Goal: Information Seeking & Learning: Learn about a topic

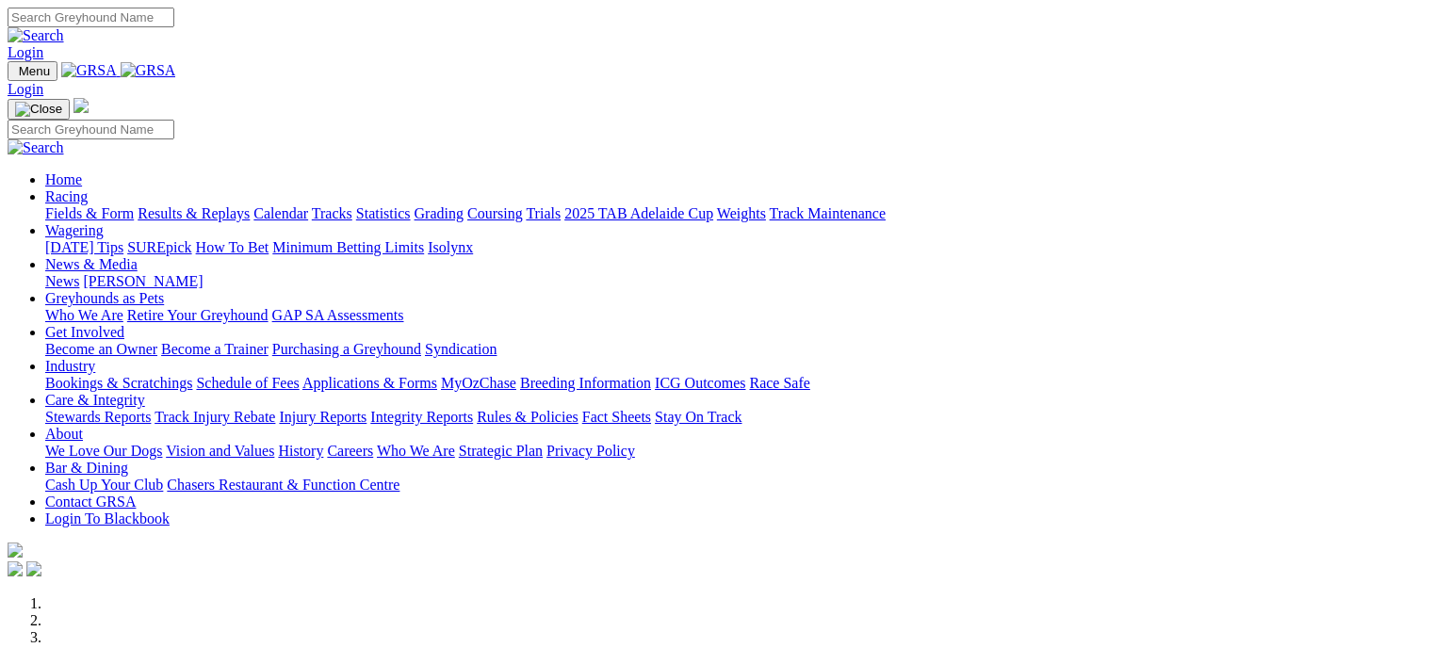
click at [88, 188] on link "Racing" at bounding box center [66, 196] width 42 height 16
click at [58, 205] on link "Fields & Form" at bounding box center [89, 213] width 89 height 16
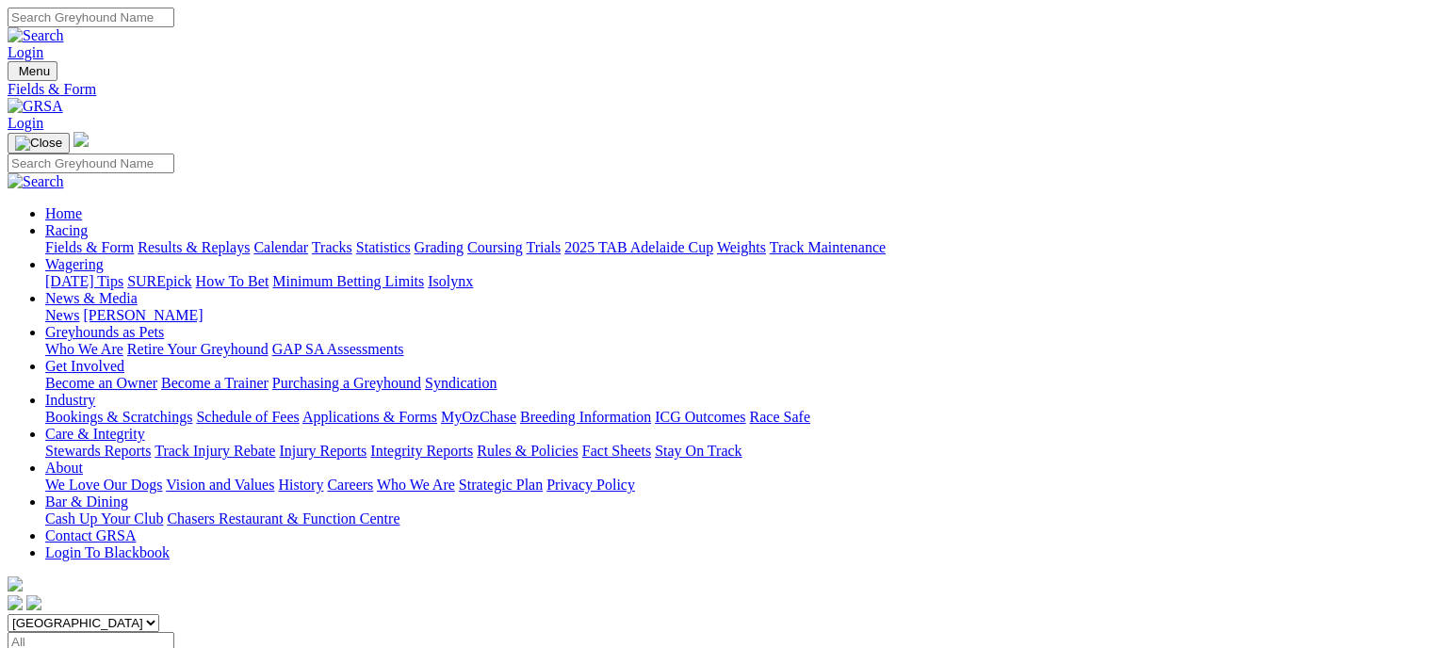
click at [239, 239] on link "Results & Replays" at bounding box center [194, 247] width 112 height 16
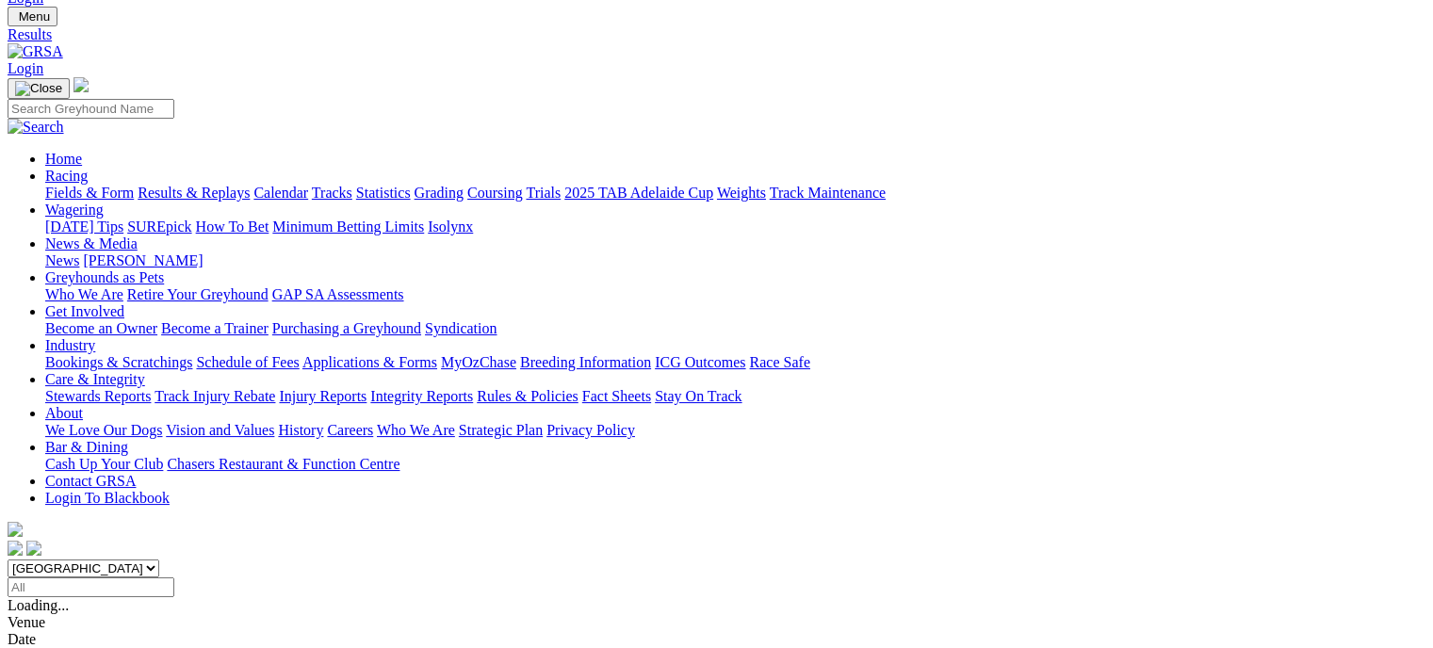
scroll to position [5, 0]
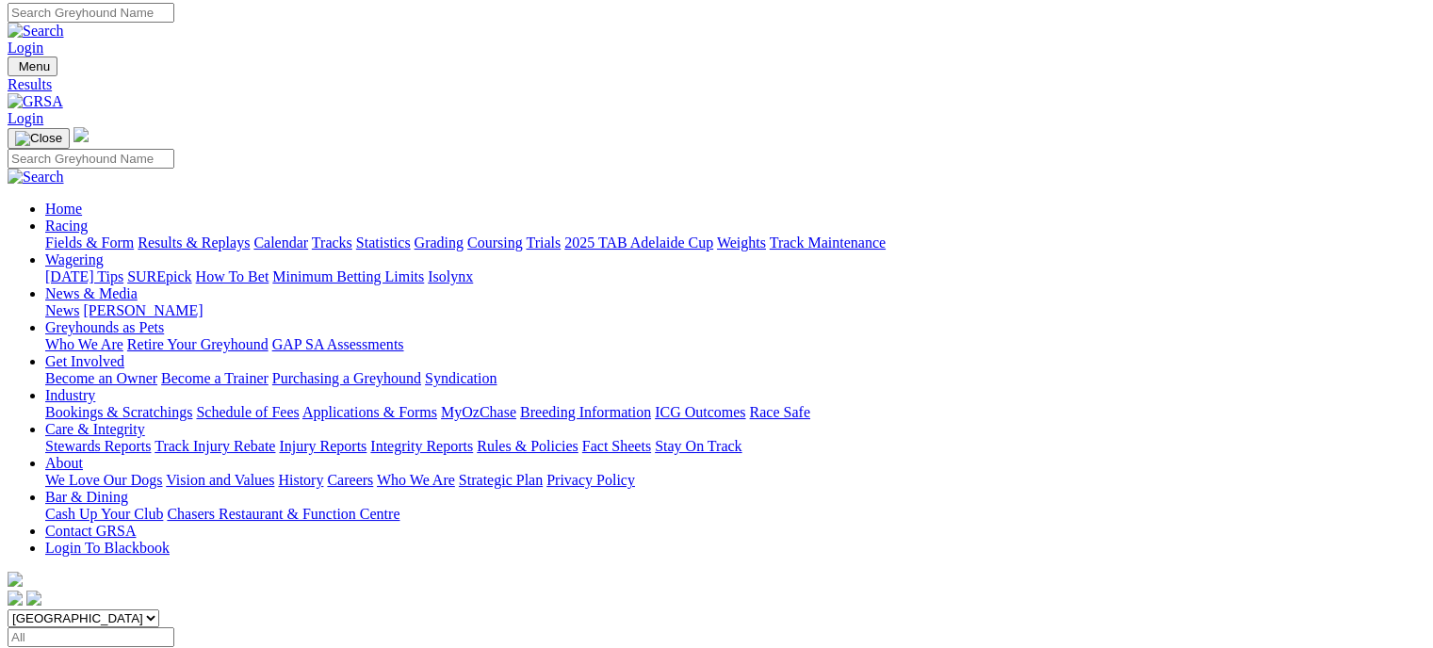
click at [96, 235] on link "Fields & Form" at bounding box center [89, 243] width 89 height 16
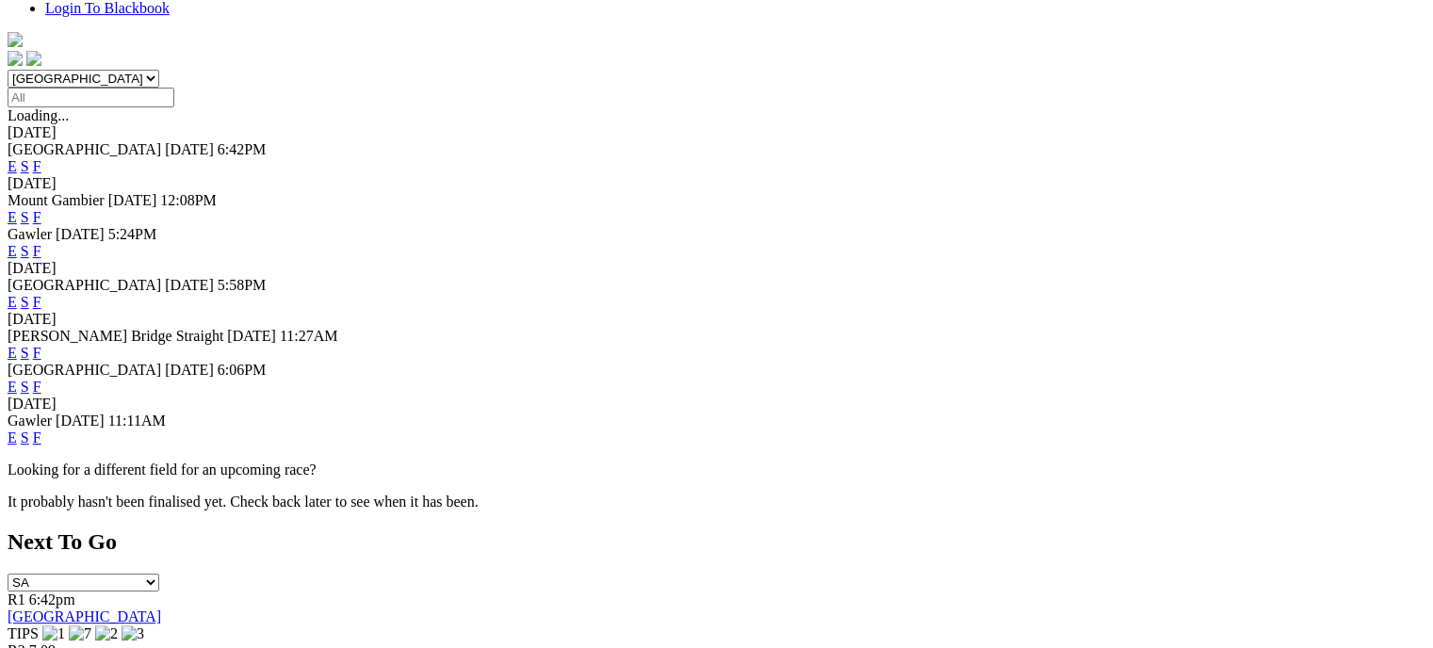
scroll to position [546, 0]
click at [41, 428] on link "F" at bounding box center [37, 436] width 8 height 16
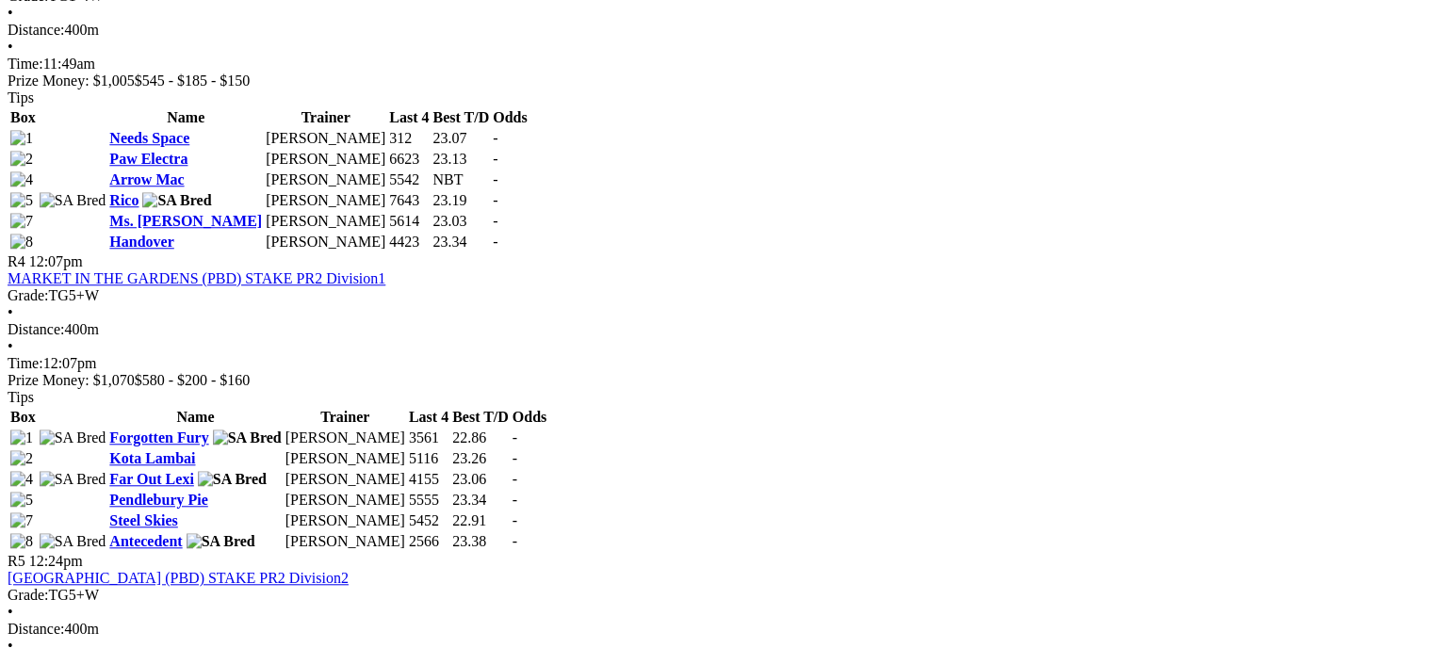
scroll to position [1669, 0]
